Goal: Task Accomplishment & Management: Complete application form

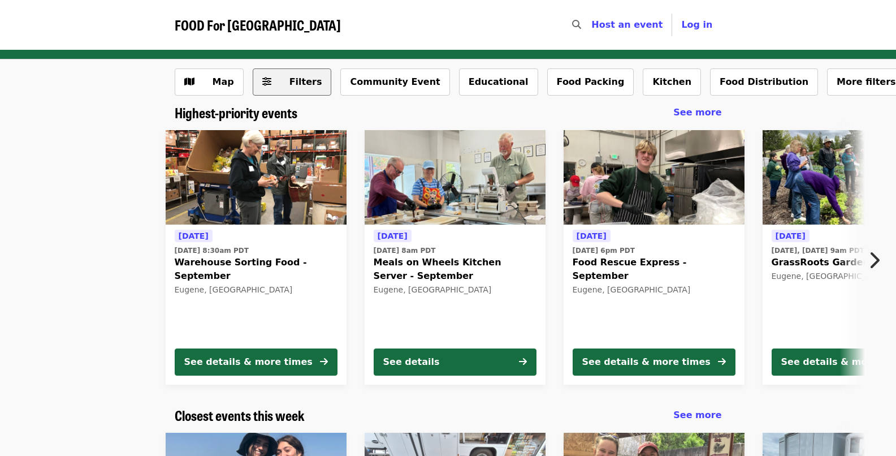
click at [289, 83] on span "Filters" at bounding box center [305, 81] width 33 height 11
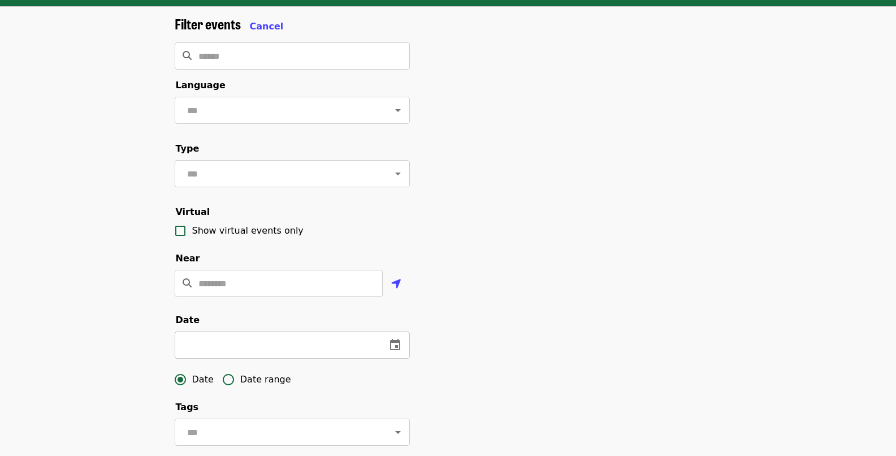
scroll to position [57, 0]
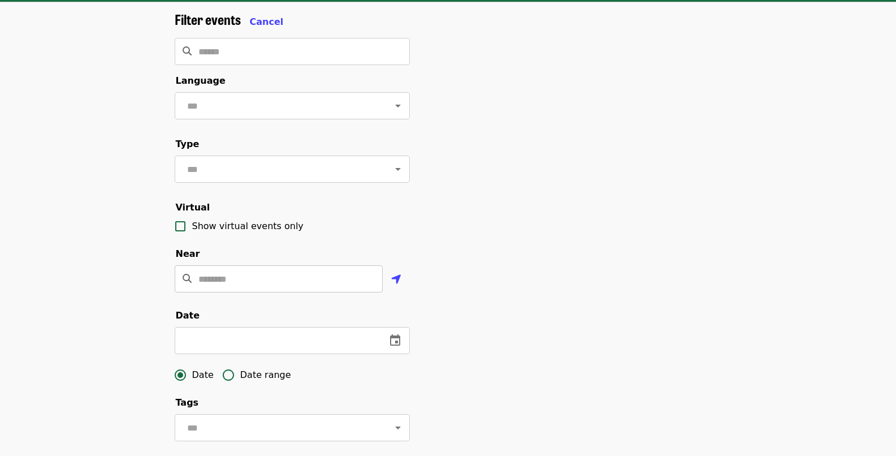
click at [225, 292] on input "Location" at bounding box center [290, 278] width 184 height 27
click at [143, 309] on div "Filter events Cancel ​ Language ​ Type ​ Virtual Show virtual events only Near …" at bounding box center [448, 321] width 896 height 639
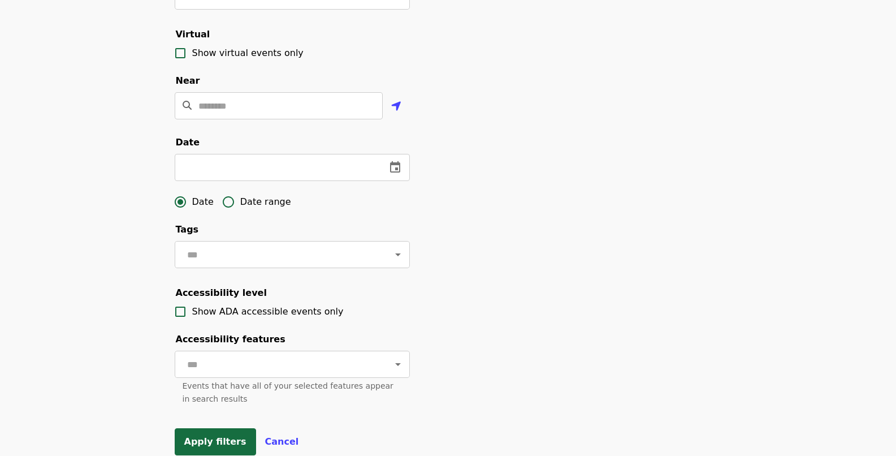
scroll to position [45, 0]
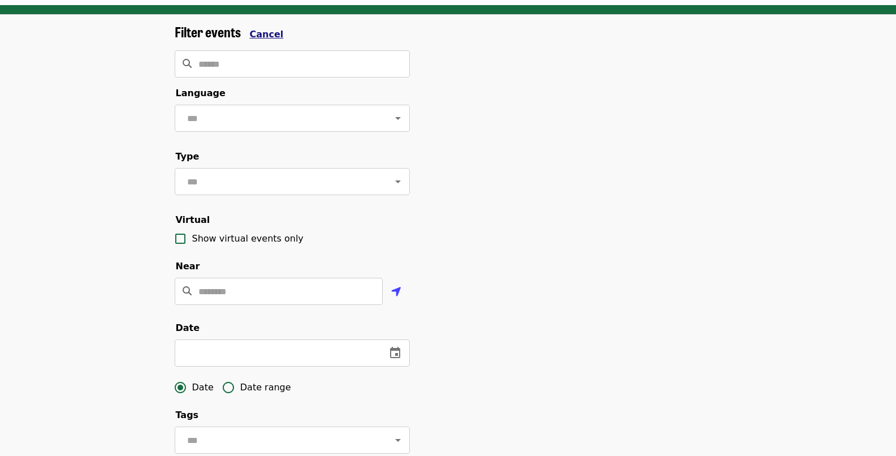
click at [262, 32] on span "Cancel" at bounding box center [267, 34] width 34 height 11
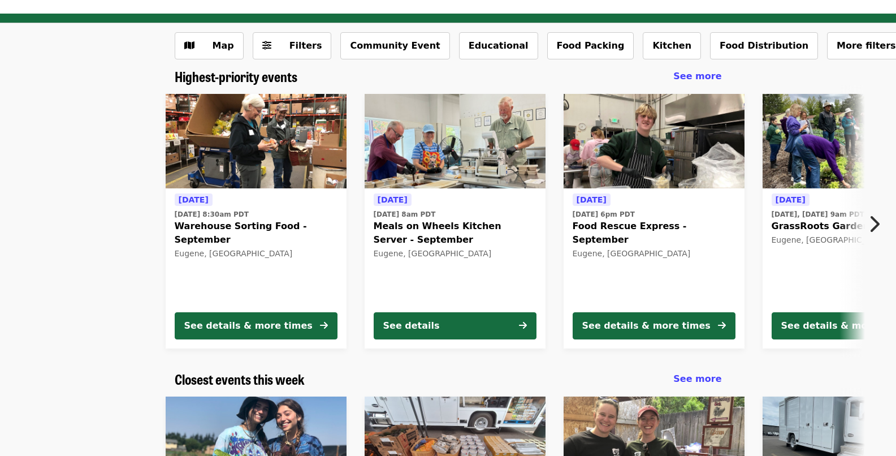
scroll to position [25, 0]
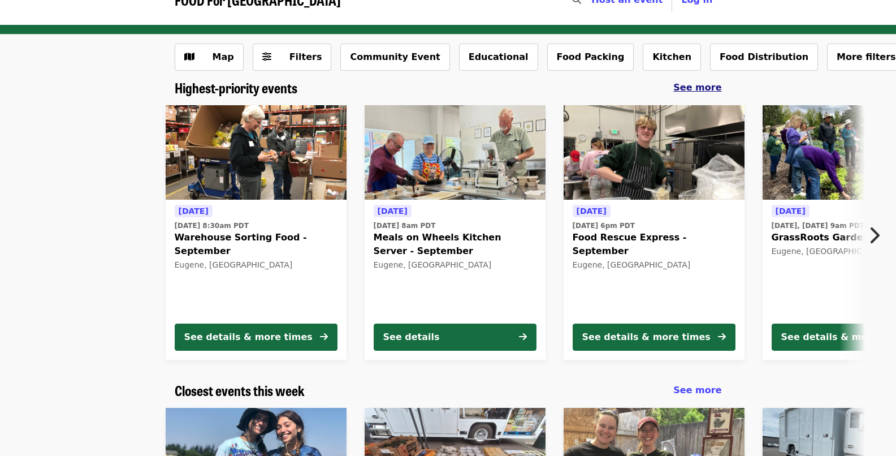
click at [702, 90] on span "See more" at bounding box center [697, 87] width 48 height 11
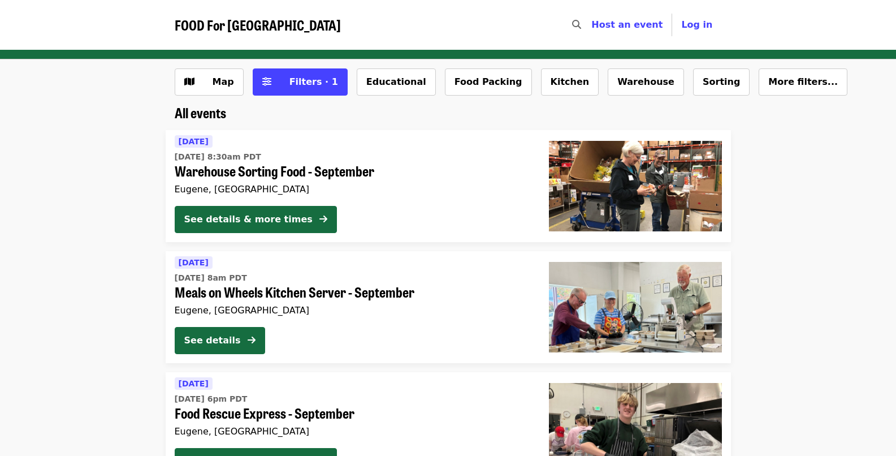
scroll to position [25, 0]
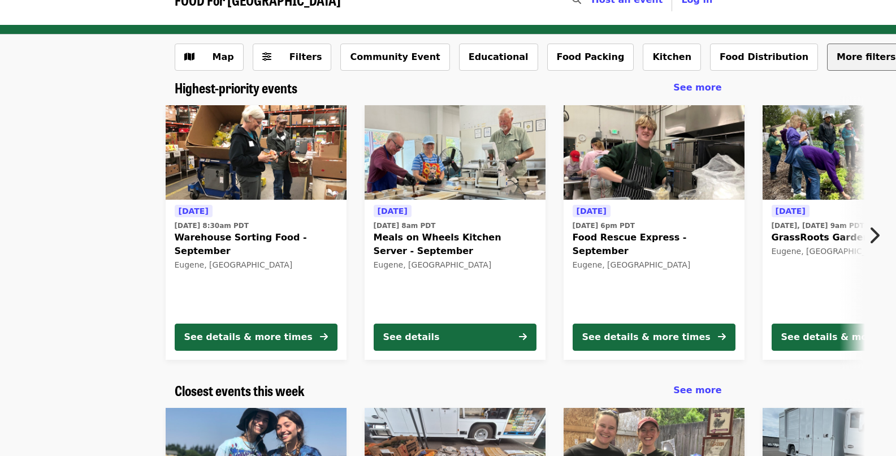
click at [837, 55] on span "More filters..." at bounding box center [872, 56] width 70 height 11
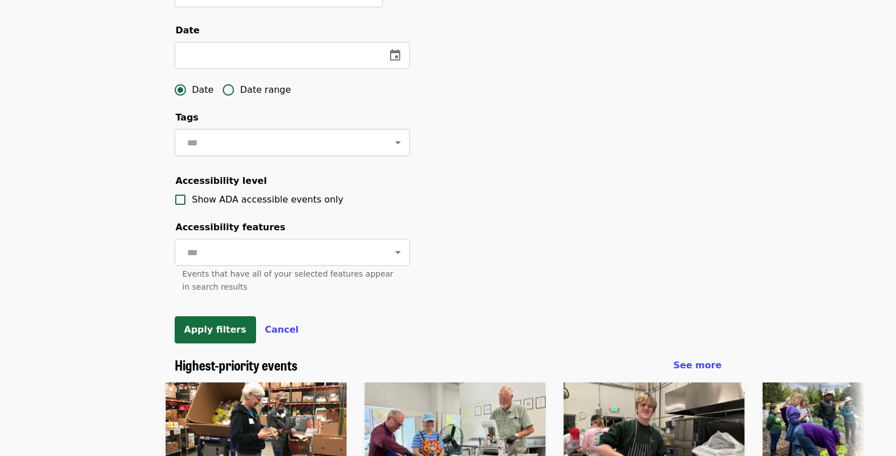
scroll to position [231, 0]
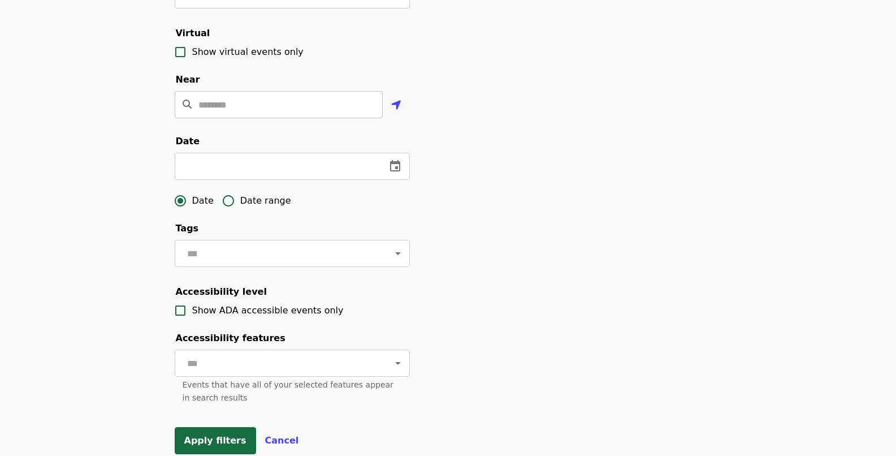
click at [339, 116] on input "Location" at bounding box center [290, 104] width 184 height 27
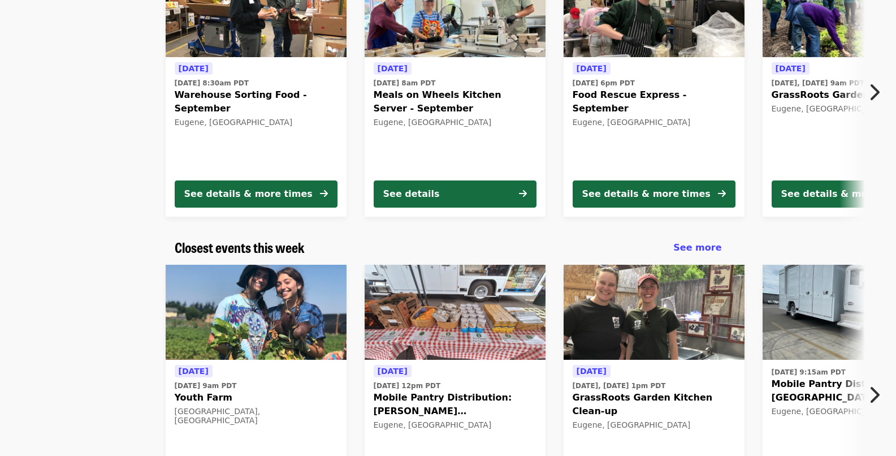
scroll to position [685, 0]
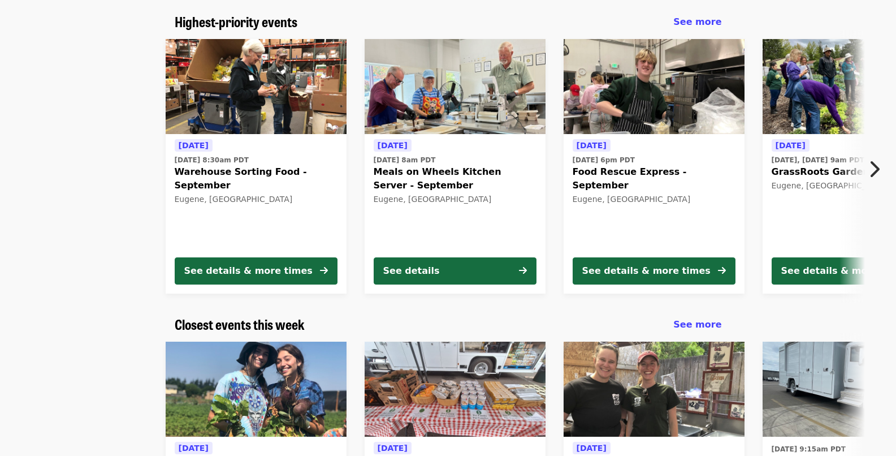
click at [874, 180] on icon "chevron-right icon" at bounding box center [873, 168] width 11 height 21
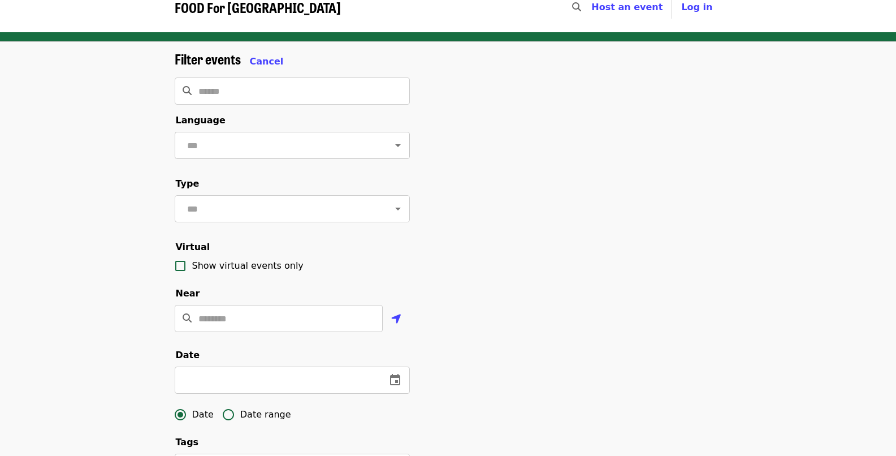
scroll to position [0, 0]
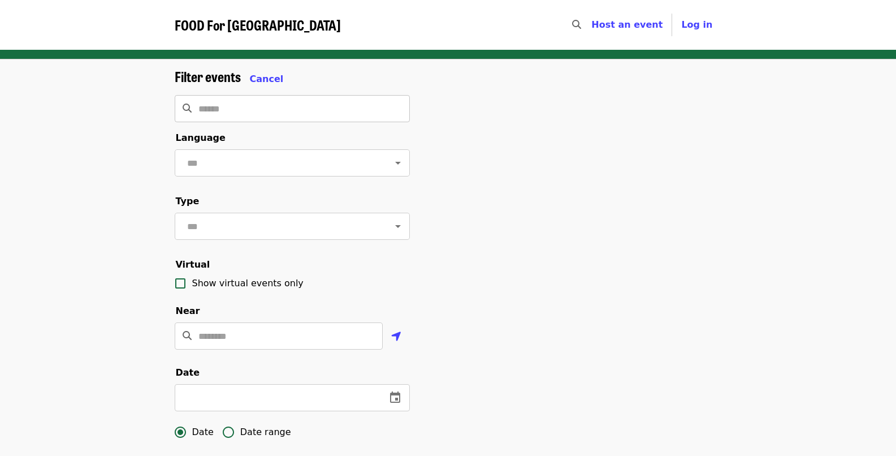
click at [219, 105] on input "Search" at bounding box center [303, 108] width 211 height 27
type input "******"
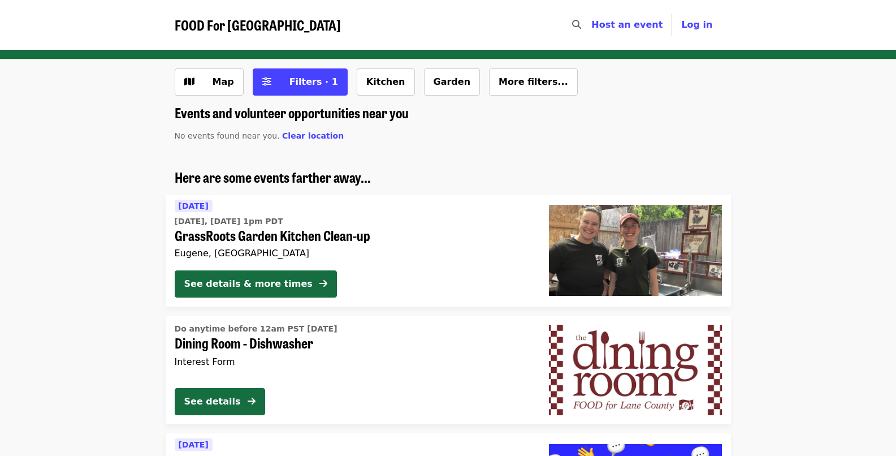
click at [227, 344] on span "Dining Room - Dishwasher" at bounding box center [353, 343] width 356 height 16
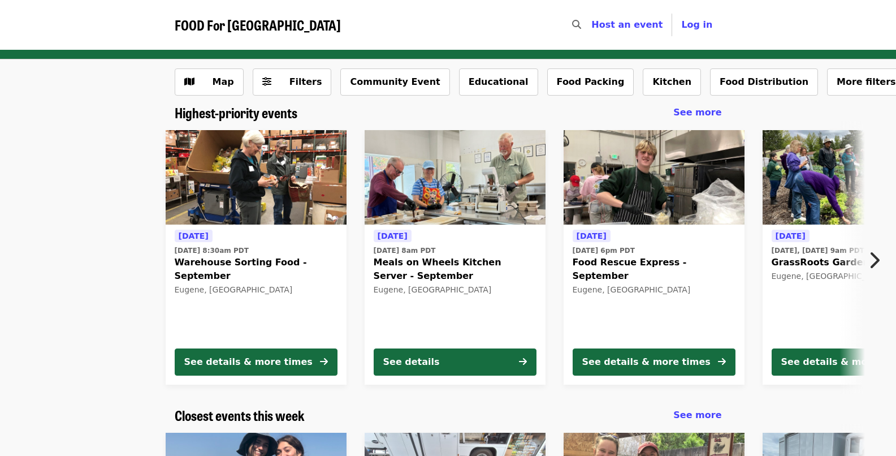
click at [209, 285] on div "Eugene, [GEOGRAPHIC_DATA]" at bounding box center [256, 290] width 163 height 10
click at [219, 86] on span "Map" at bounding box center [223, 81] width 21 height 11
click at [837, 81] on span "More filters..." at bounding box center [872, 81] width 70 height 11
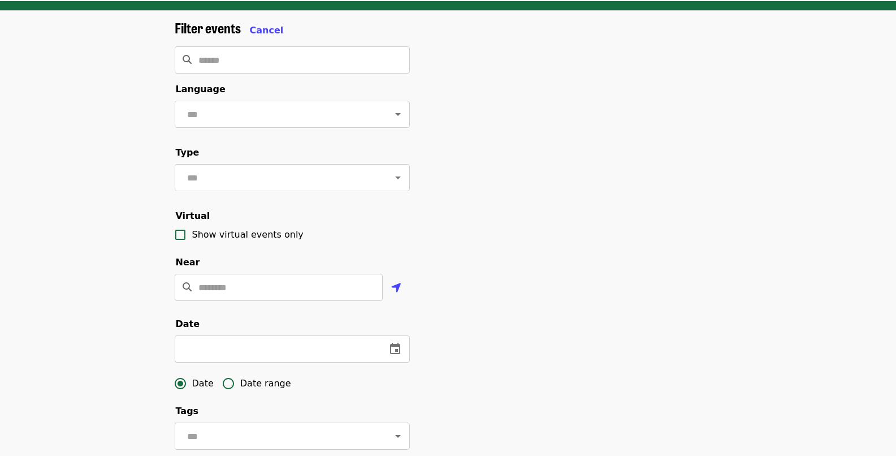
scroll to position [104, 0]
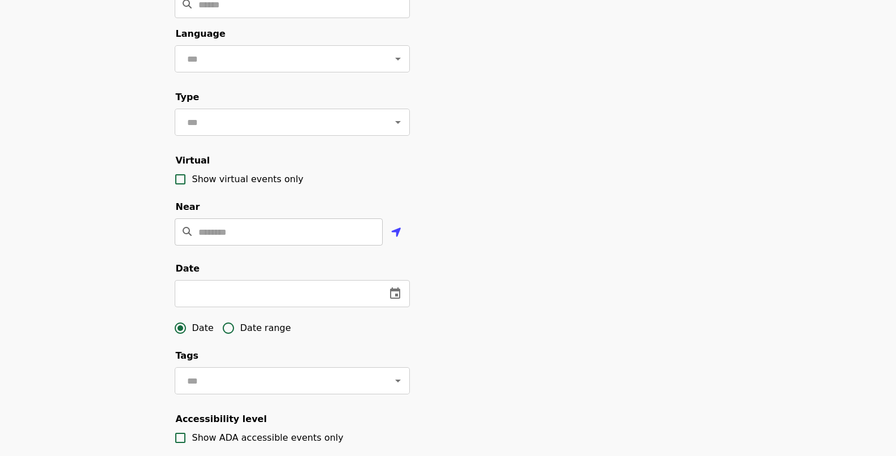
click at [232, 245] on input "Location" at bounding box center [290, 231] width 184 height 27
paste input "**********"
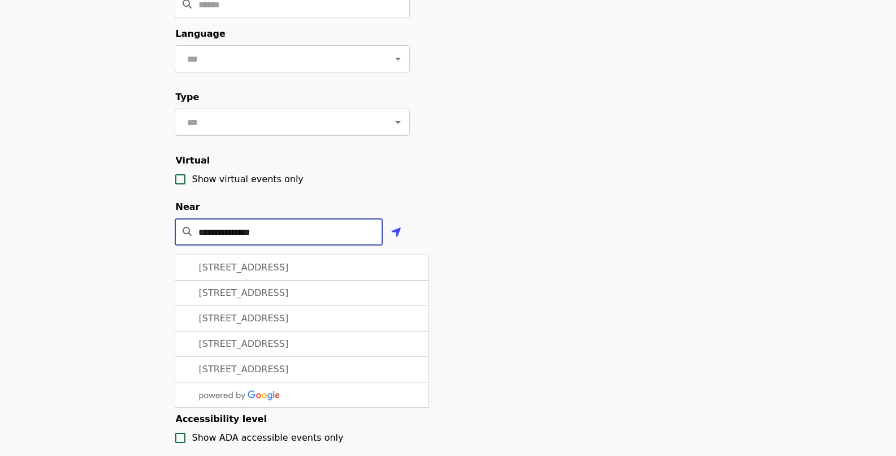
scroll to position [352, 0]
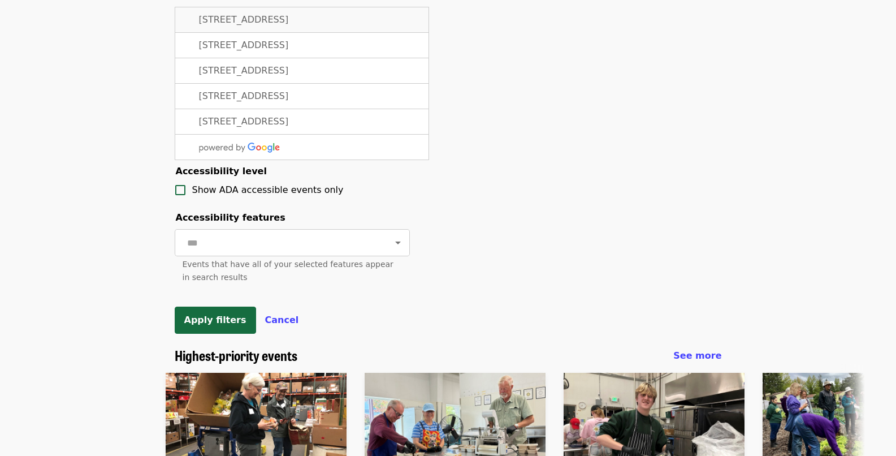
click at [276, 25] on span "[STREET_ADDRESS]" at bounding box center [244, 19] width 90 height 11
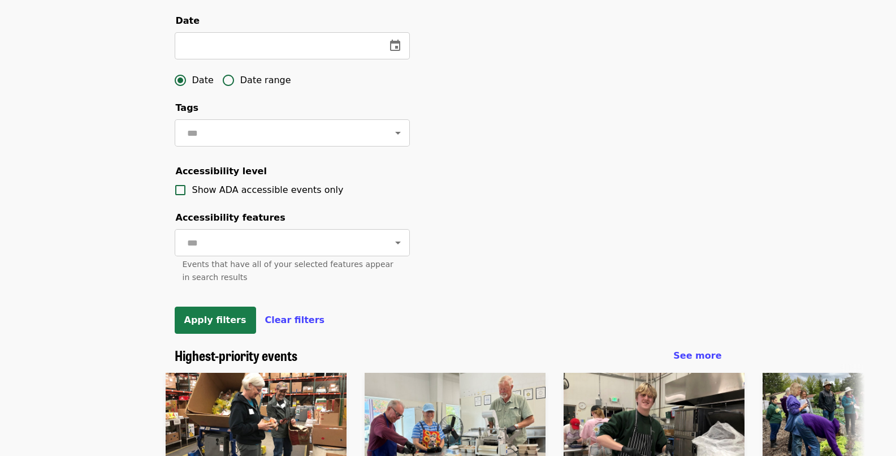
type input "**********"
click at [208, 325] on span "Apply filters" at bounding box center [215, 319] width 62 height 11
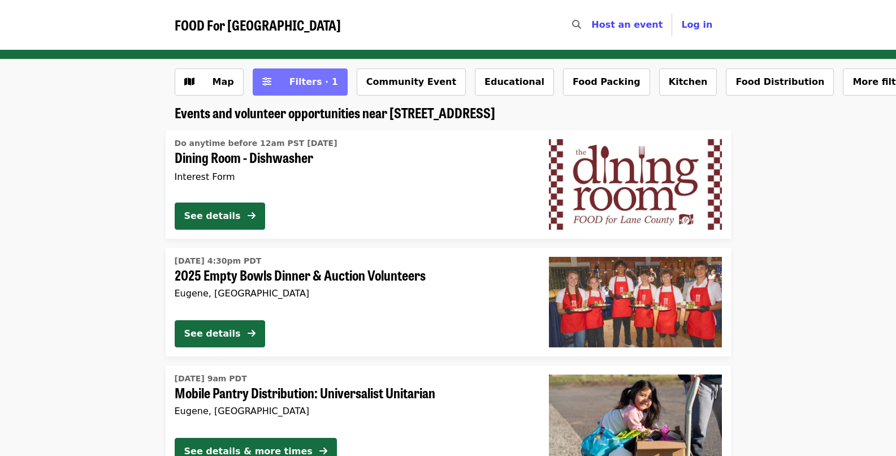
click at [295, 88] on span "Filters · 1" at bounding box center [308, 82] width 60 height 14
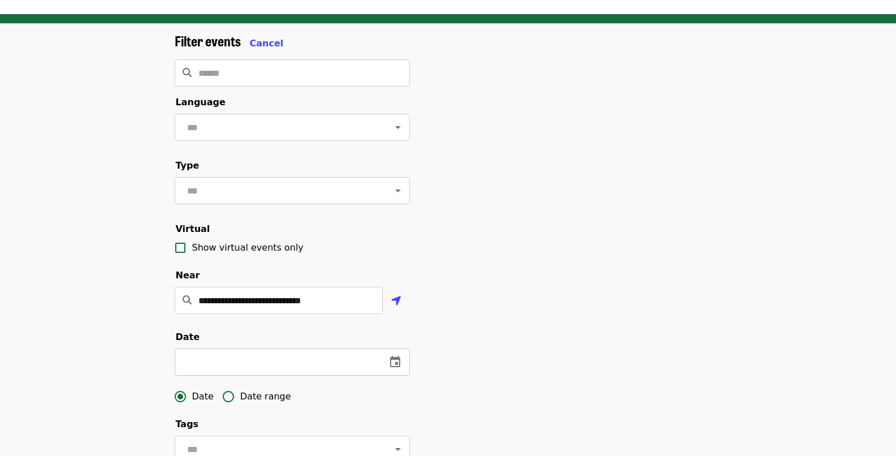
scroll to position [95, 0]
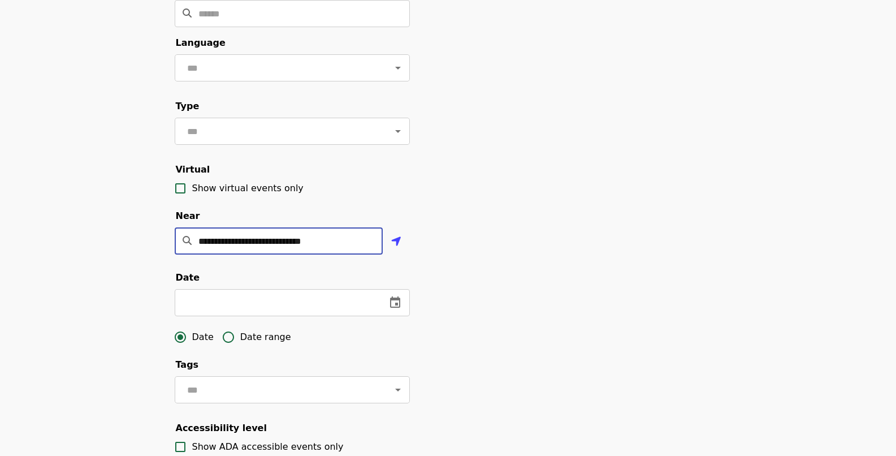
click at [235, 254] on input "**********" at bounding box center [290, 240] width 184 height 27
click at [151, 301] on div "**********" at bounding box center [448, 283] width 896 height 639
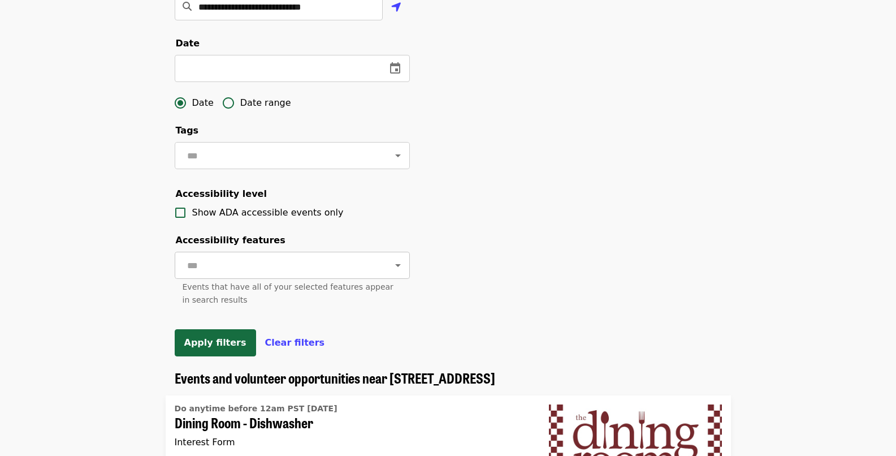
scroll to position [417, 0]
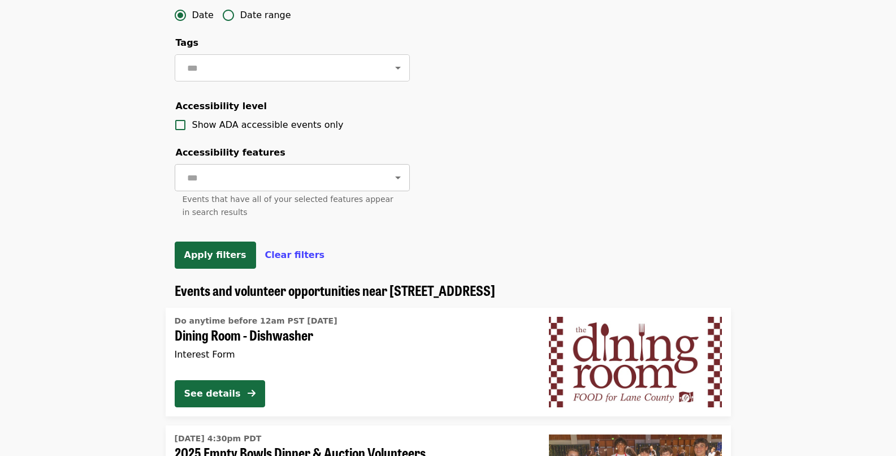
click at [214, 188] on input "text" at bounding box center [278, 177] width 189 height 21
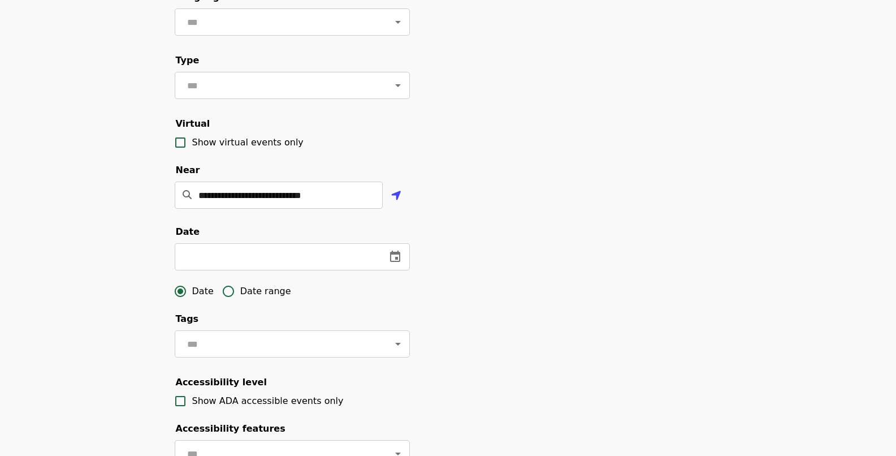
scroll to position [0, 0]
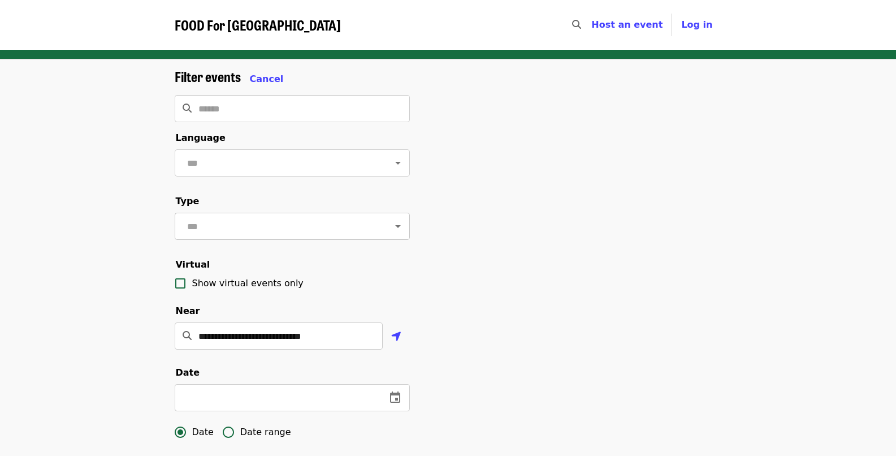
click at [238, 236] on input "text" at bounding box center [278, 225] width 189 height 21
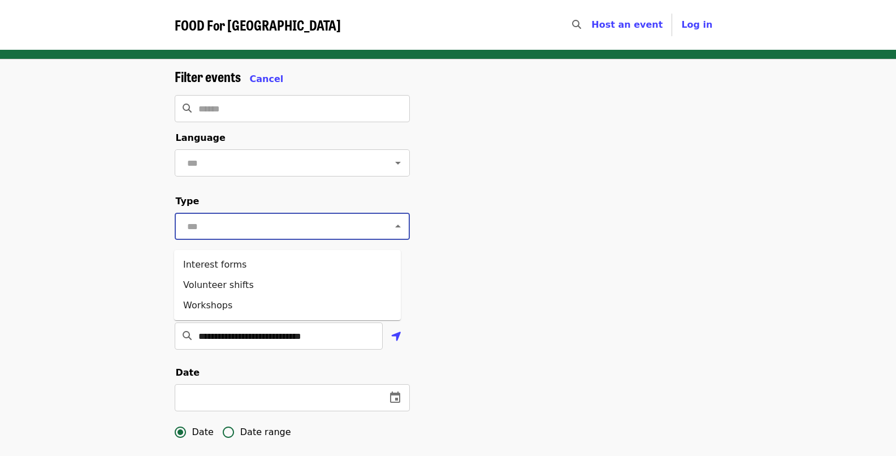
click at [136, 227] on div "**********" at bounding box center [448, 378] width 896 height 639
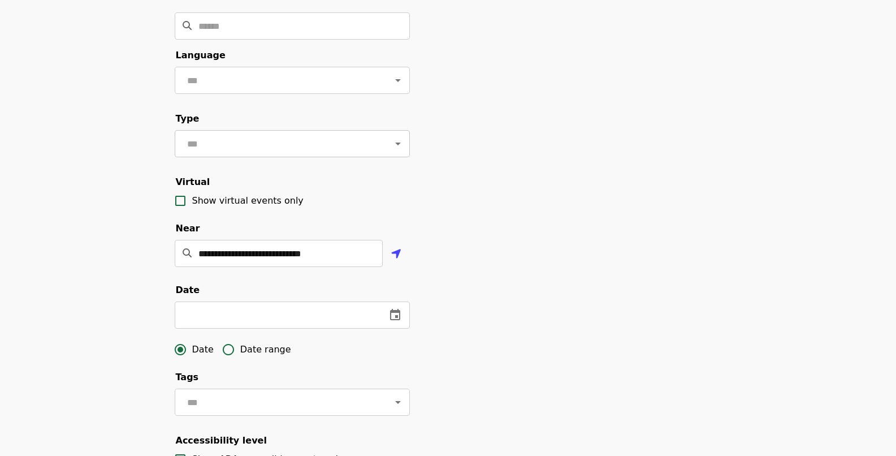
scroll to position [2, 0]
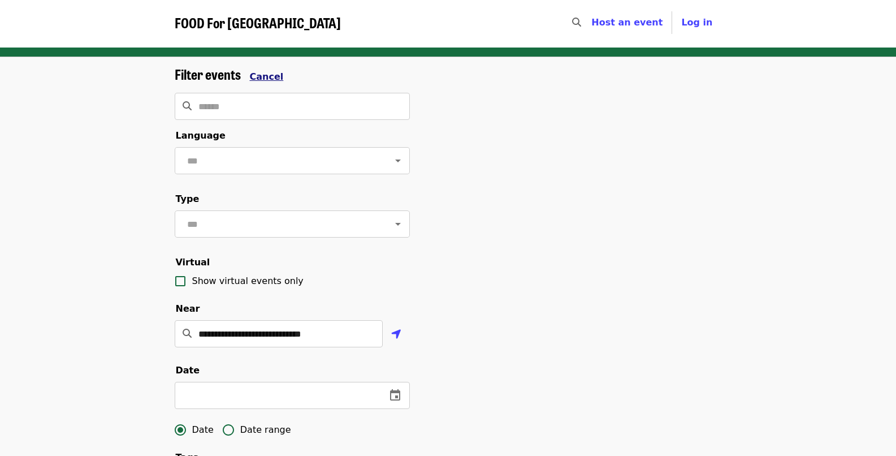
click at [275, 77] on span "Cancel" at bounding box center [267, 76] width 34 height 11
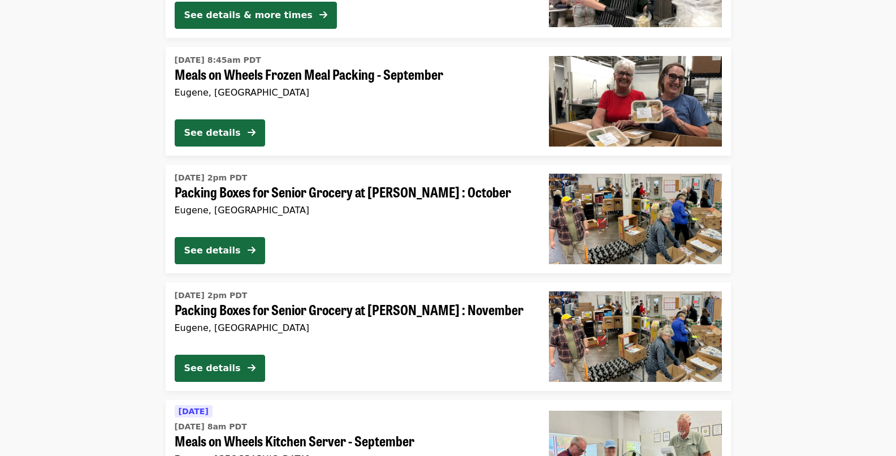
scroll to position [1393, 0]
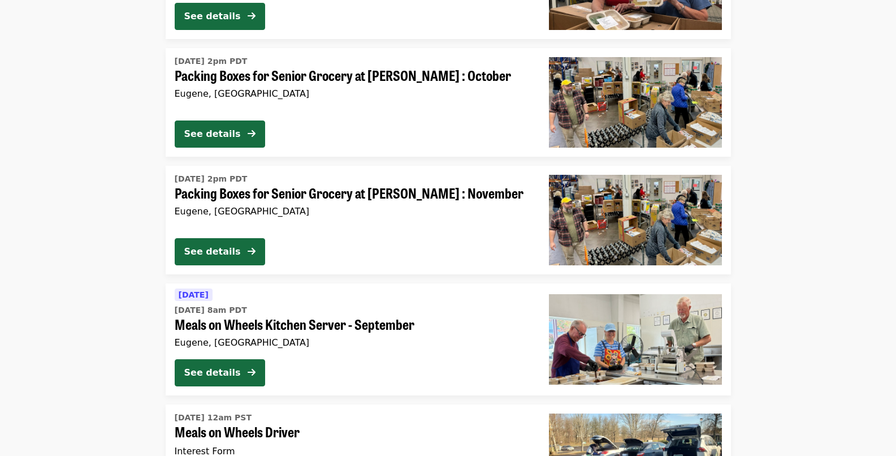
click at [246, 339] on div "Eugene, [GEOGRAPHIC_DATA]" at bounding box center [353, 342] width 356 height 11
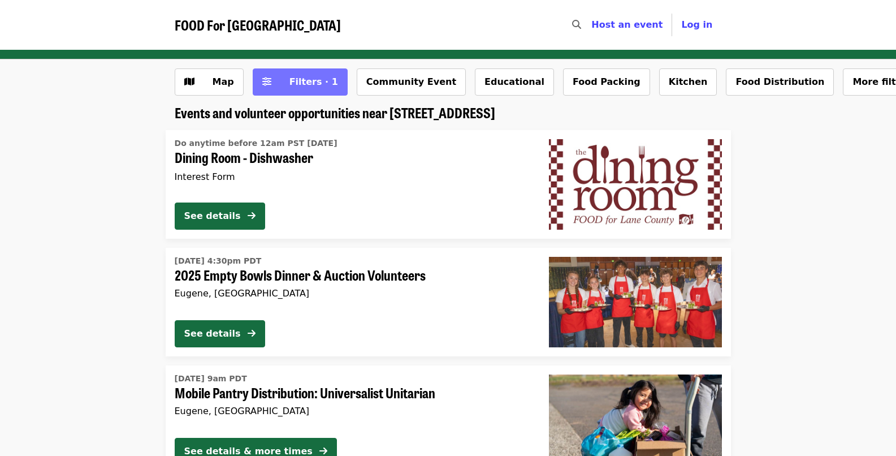
click at [301, 72] on button "Filters · 1" at bounding box center [300, 81] width 95 height 27
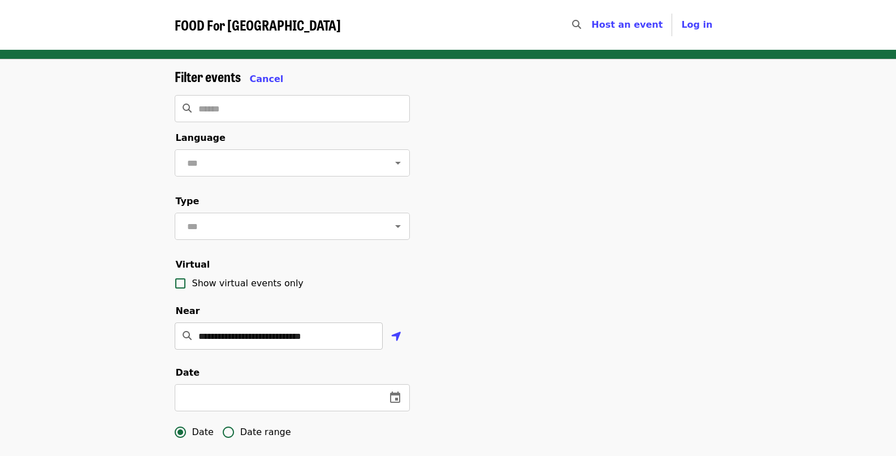
click at [342, 349] on input "**********" at bounding box center [290, 335] width 184 height 27
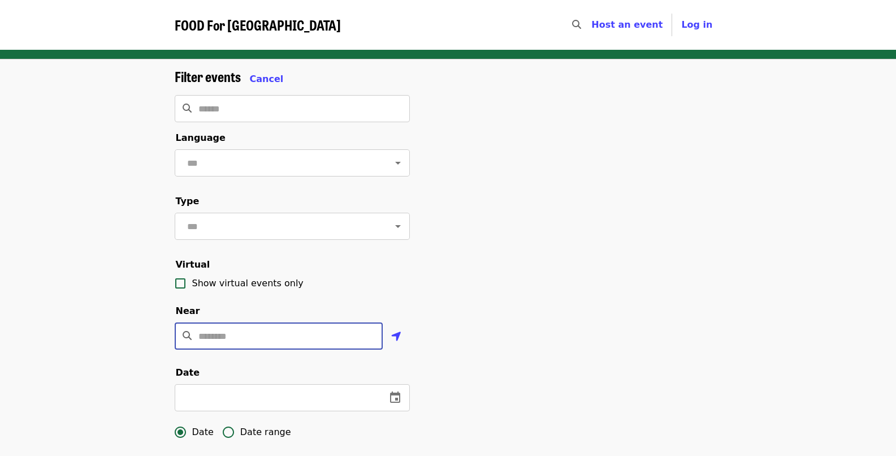
click at [248, 34] on div "FOOD For [GEOGRAPHIC_DATA]" at bounding box center [258, 25] width 166 height 21
click at [249, 23] on span "FOOD For [GEOGRAPHIC_DATA]" at bounding box center [258, 25] width 166 height 20
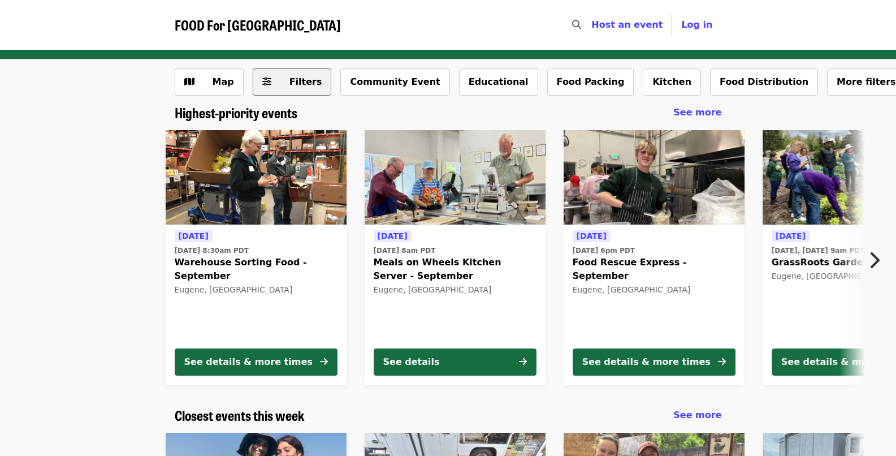
click at [271, 81] on button "Filters" at bounding box center [292, 81] width 79 height 27
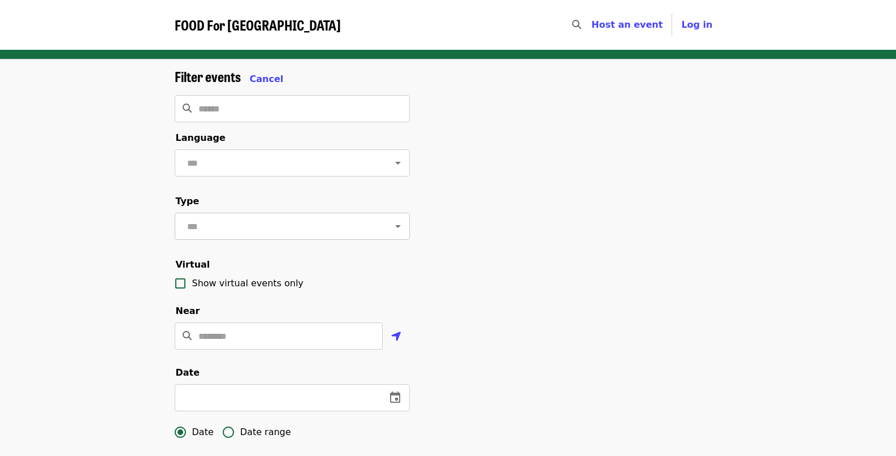
click at [236, 236] on input "text" at bounding box center [278, 225] width 189 height 21
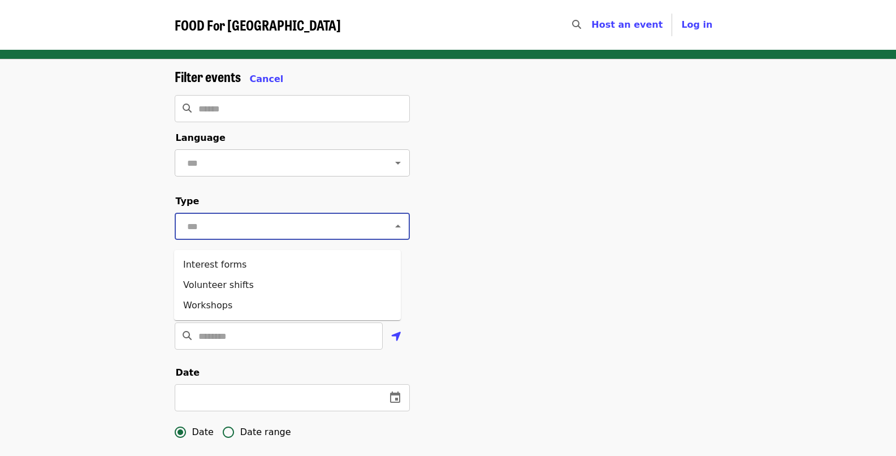
drag, startPoint x: 130, startPoint y: 202, endPoint x: 224, endPoint y: 178, distance: 97.1
click at [130, 202] on div "Filter events Cancel ​ Language ​ Type ​ Virtual Show virtual events only Near …" at bounding box center [448, 378] width 896 height 639
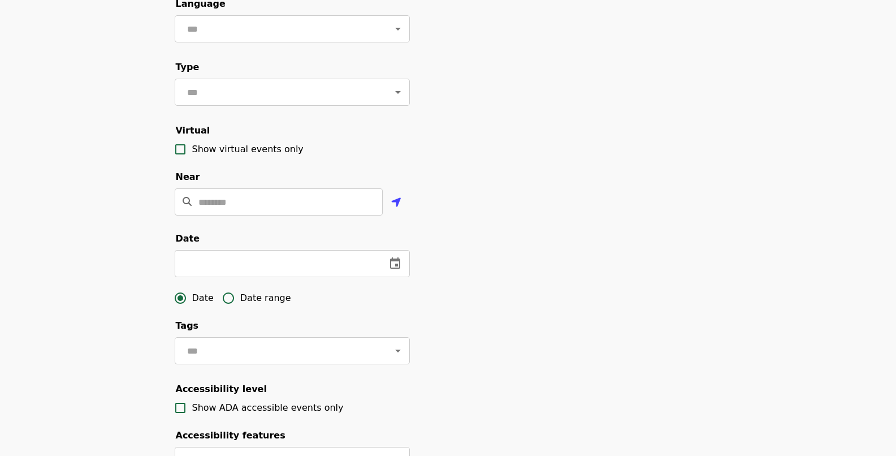
scroll to position [10, 0]
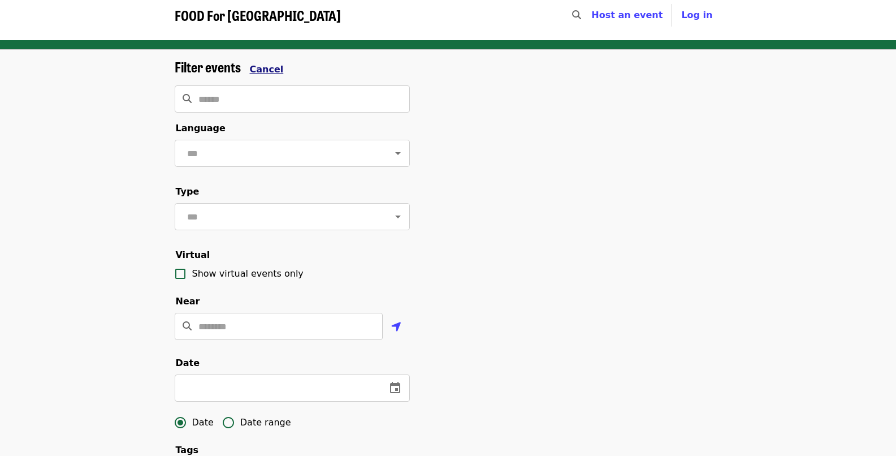
click at [265, 67] on span "Cancel" at bounding box center [267, 69] width 34 height 11
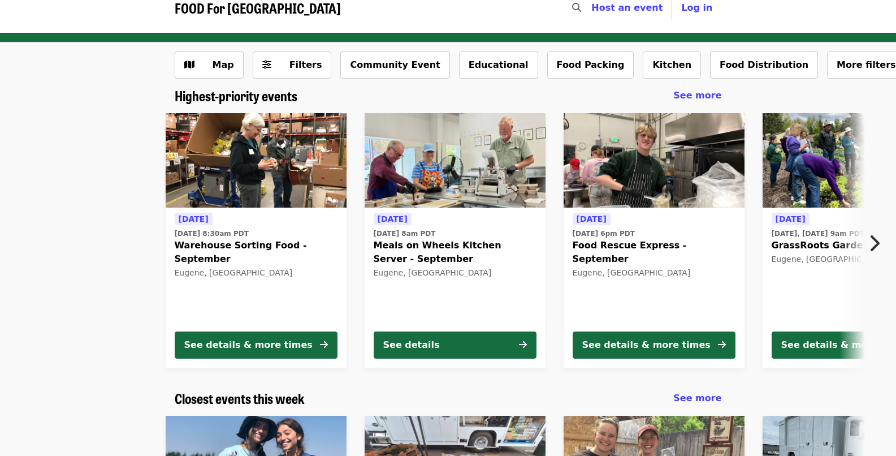
scroll to position [0, 0]
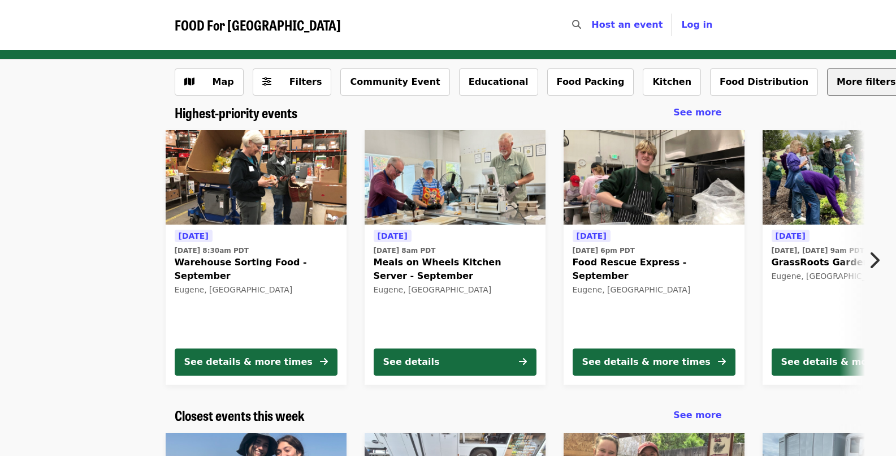
click at [827, 89] on button "More filters..." at bounding box center [871, 81] width 89 height 27
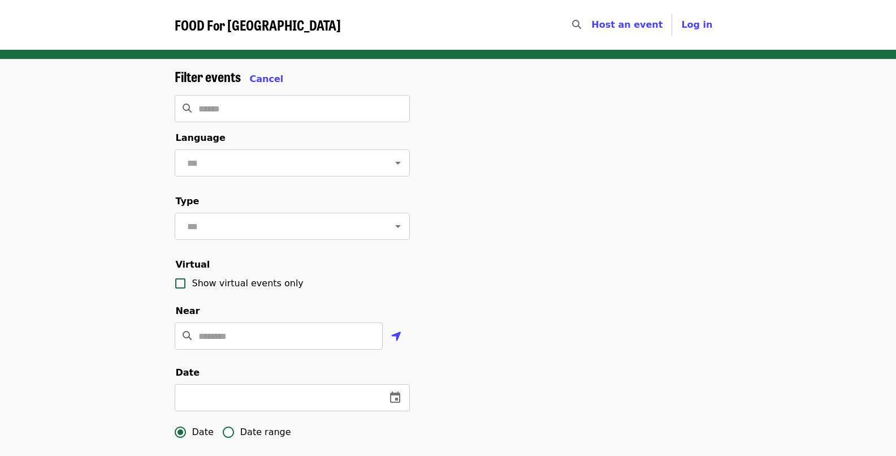
scroll to position [243, 0]
